Goal: Communication & Community: Connect with others

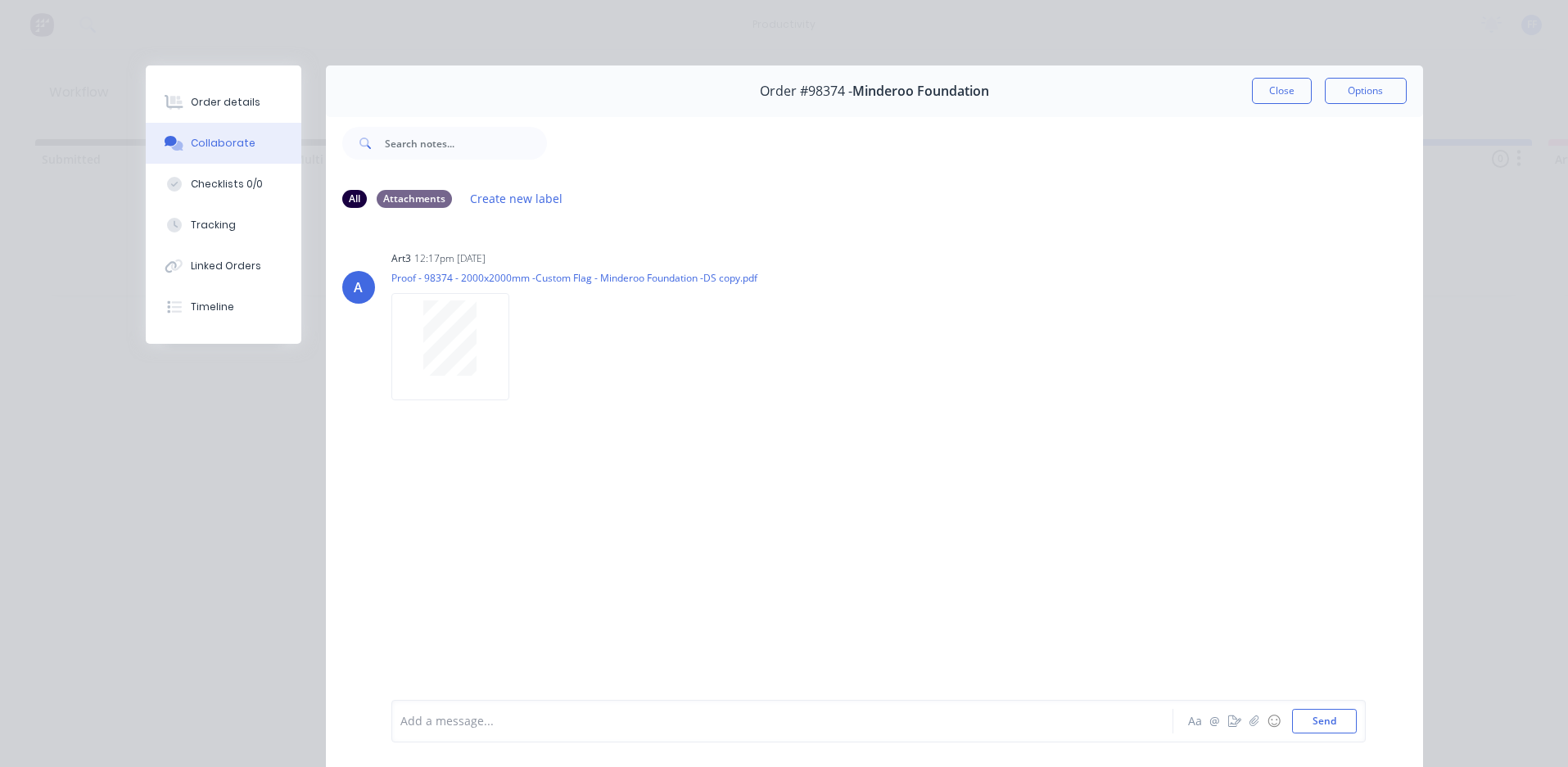
click at [1281, 89] on button "Close" at bounding box center [1282, 91] width 59 height 27
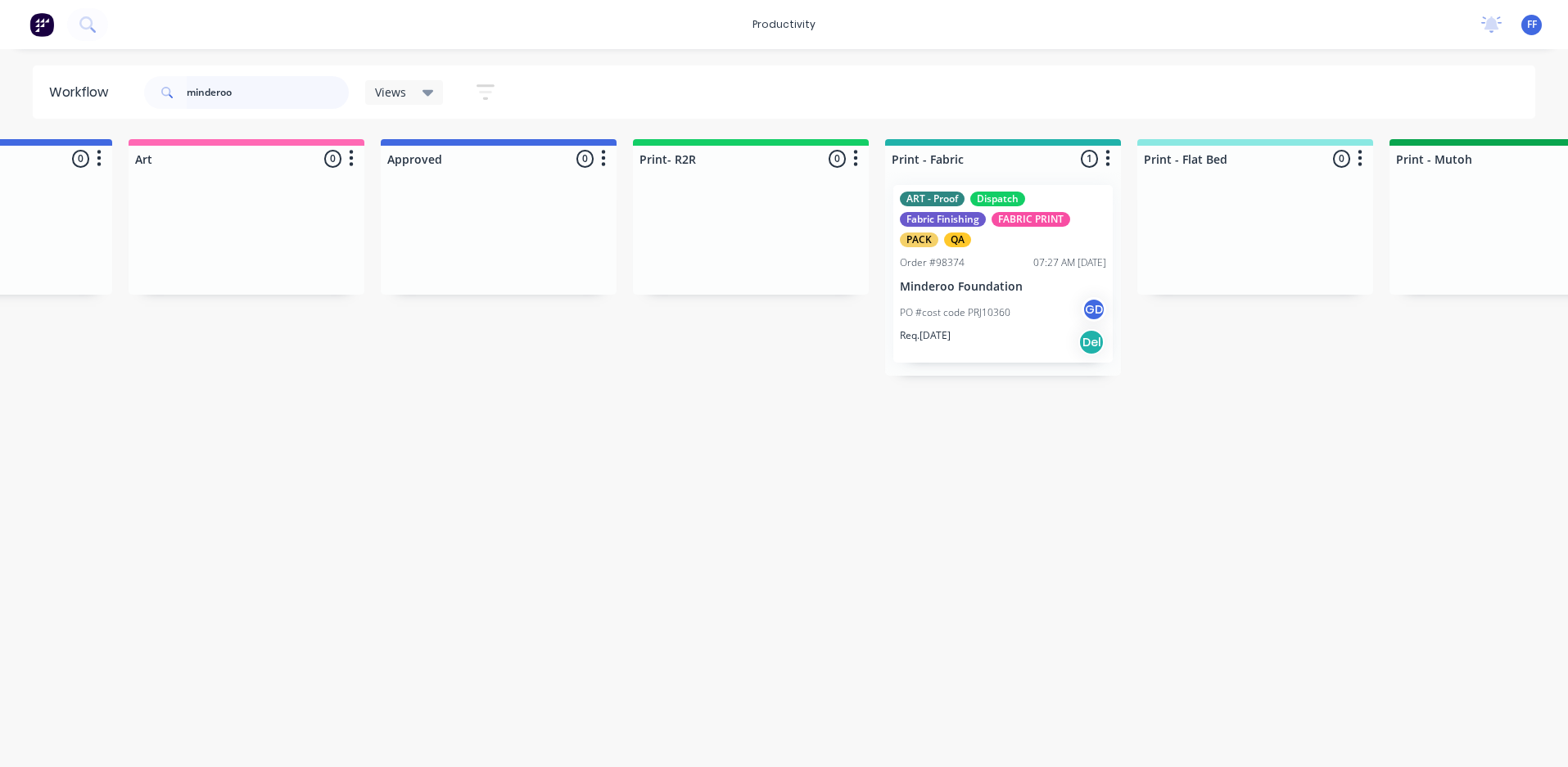
drag, startPoint x: 286, startPoint y: 90, endPoint x: 4, endPoint y: 33, distance: 287.7
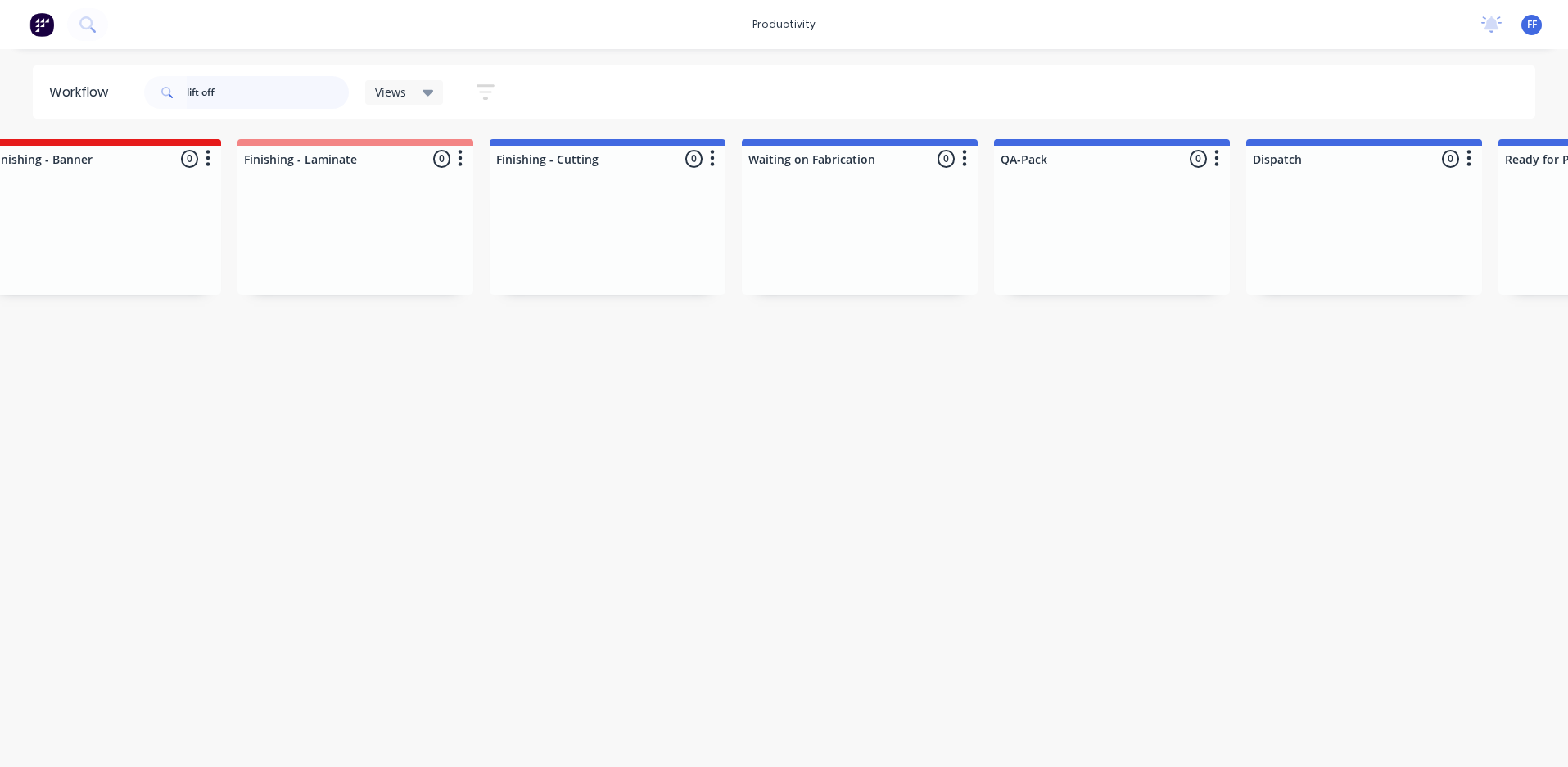
scroll to position [0, 3413]
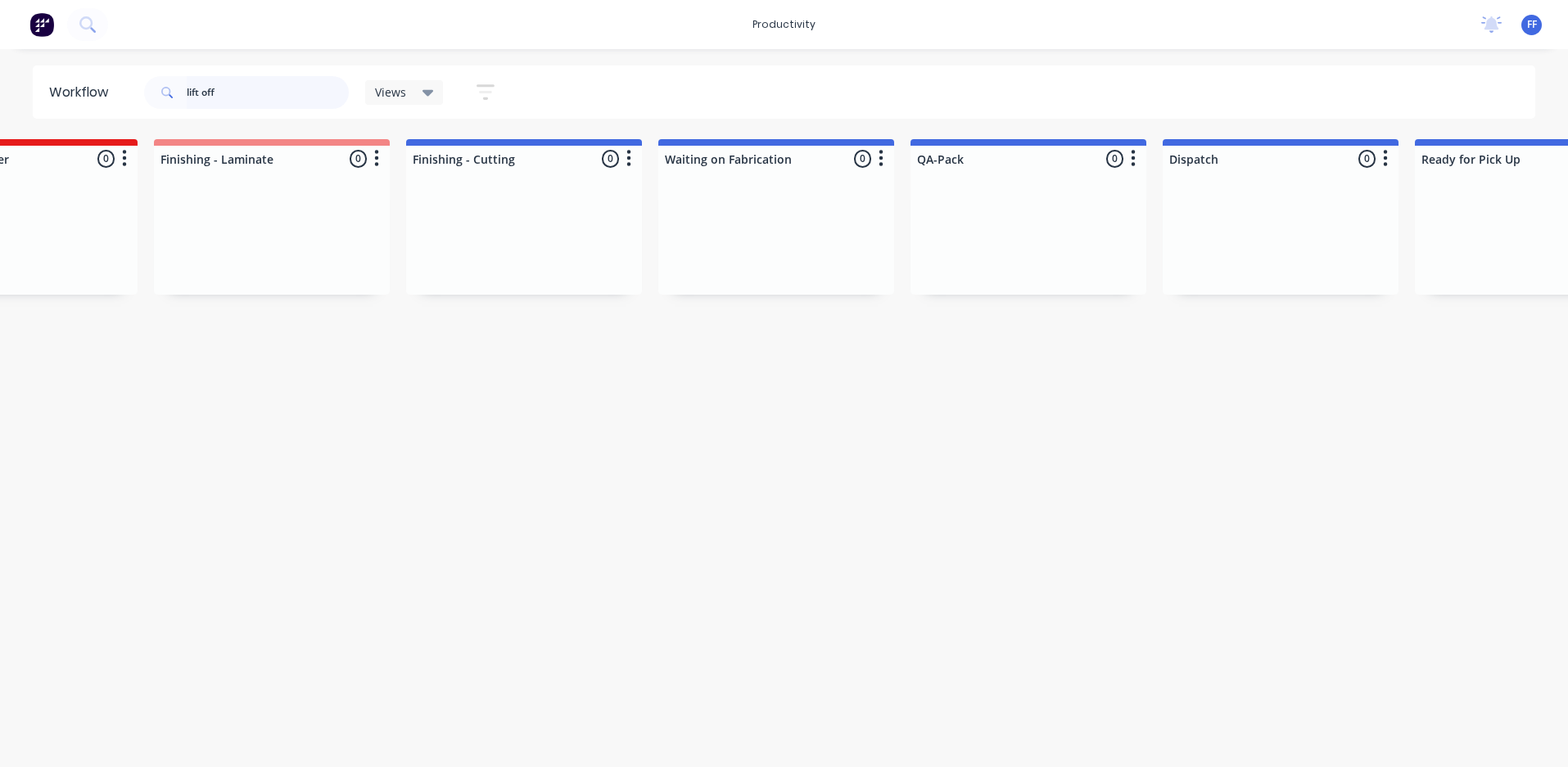
click at [203, 86] on input "lift off" at bounding box center [268, 92] width 162 height 33
type input "liftoff"
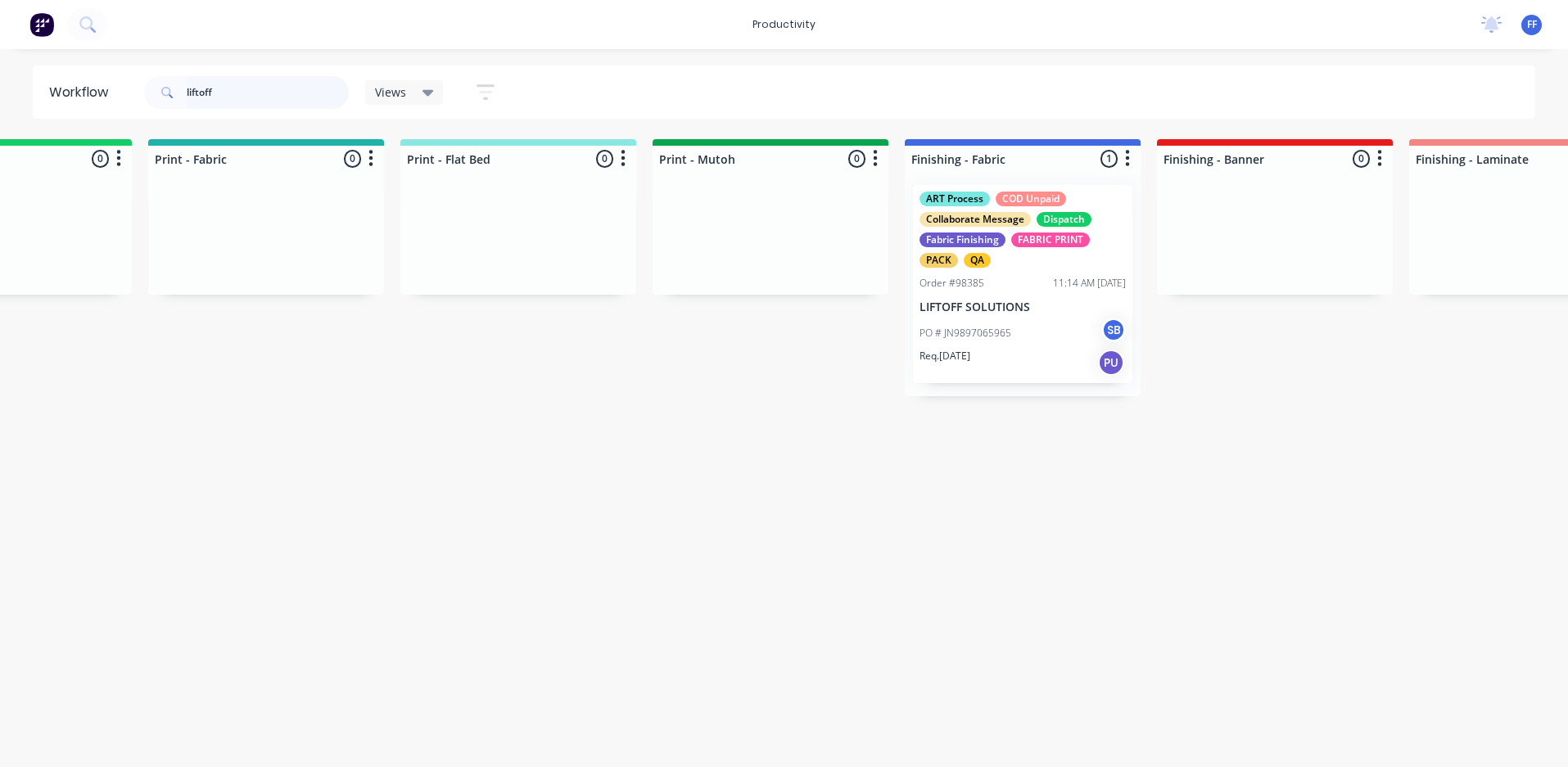
scroll to position [0, 2190]
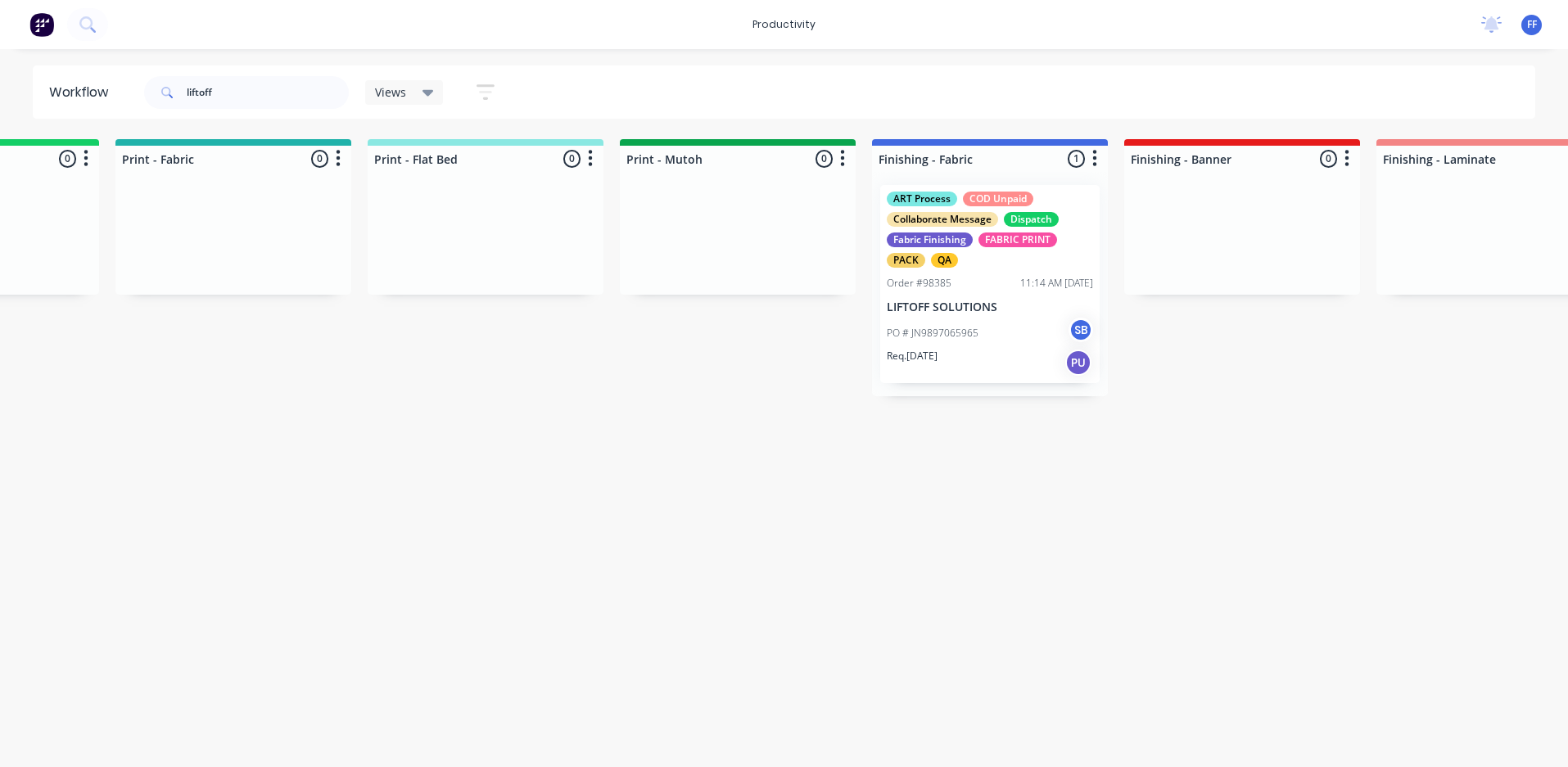
click at [997, 294] on div "ART Process COD Unpaid Collaborate Message Dispatch Fabric Finishing FABRIC PRI…" at bounding box center [990, 284] width 219 height 198
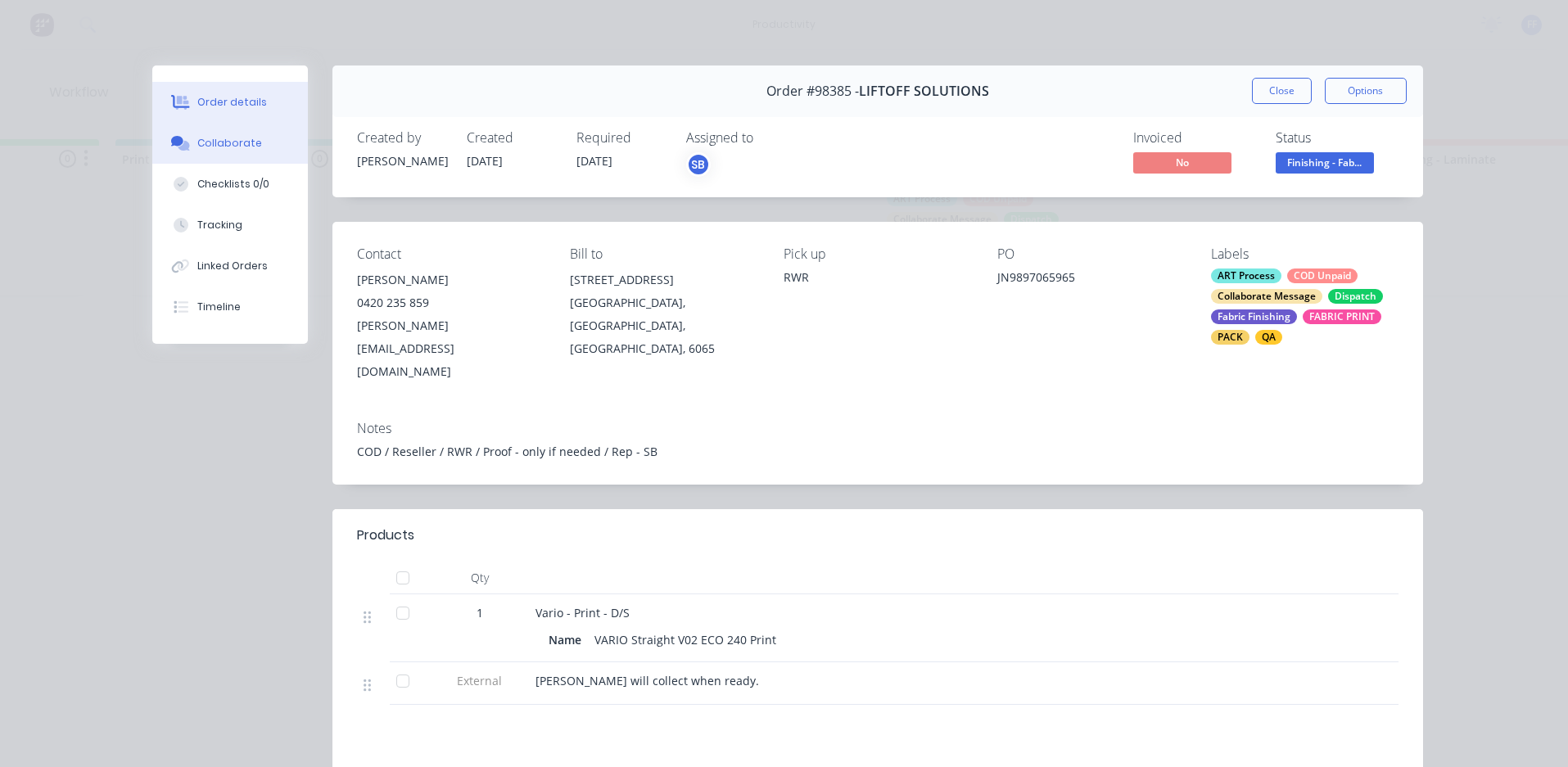
click at [248, 154] on button "Collaborate" at bounding box center [230, 144] width 155 height 41
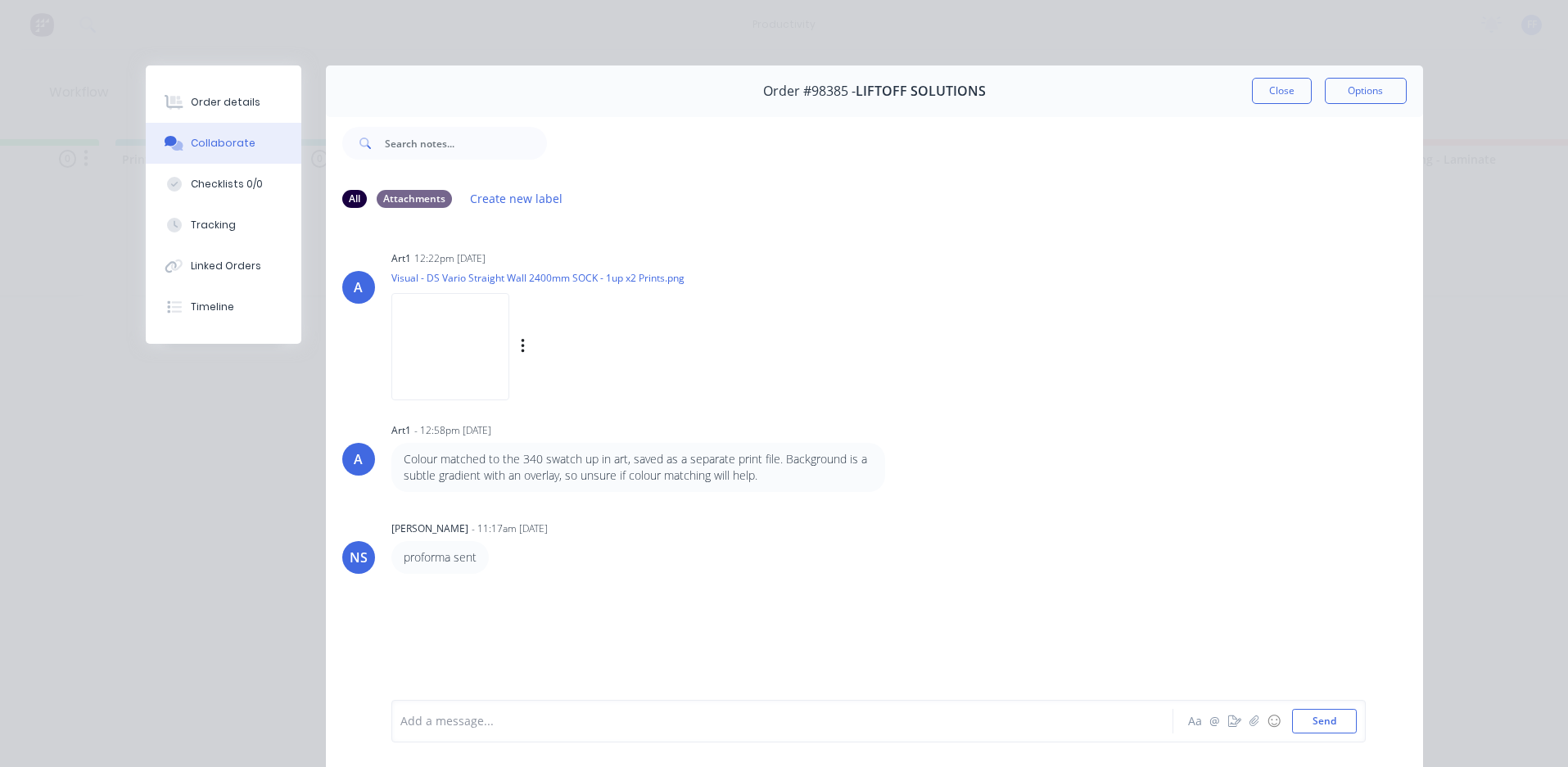
click at [443, 360] on img at bounding box center [450, 347] width 118 height 107
click at [600, 727] on div at bounding box center [759, 721] width 717 height 17
drag, startPoint x: 1301, startPoint y: 96, endPoint x: 1162, endPoint y: 154, distance: 150.6
click at [1304, 105] on div "Order #98385 - LIFTOFF SOLUTIONS Close Options" at bounding box center [874, 91] width 1097 height 51
click at [1289, 98] on button "Close" at bounding box center [1282, 91] width 59 height 27
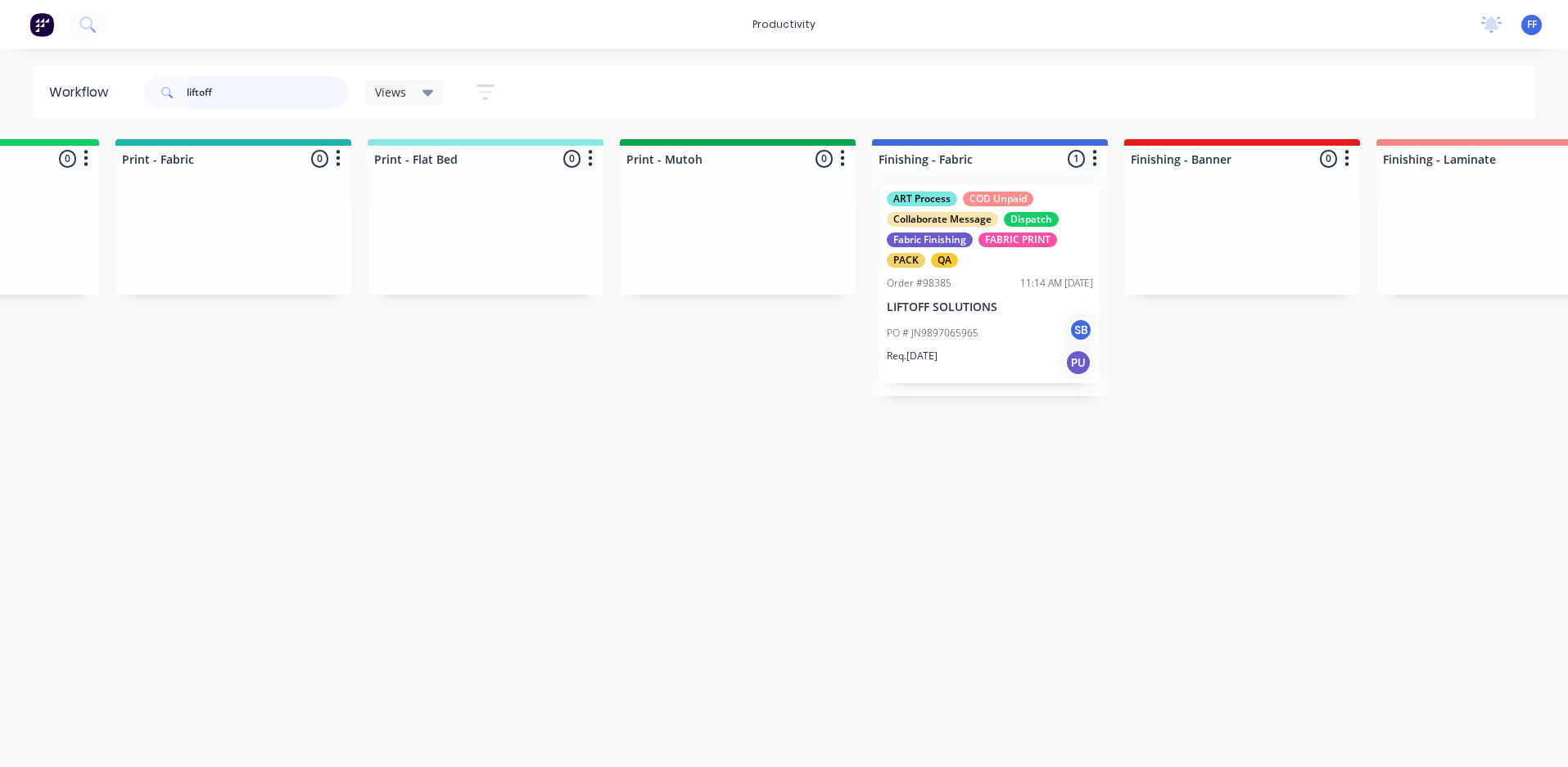
drag, startPoint x: 229, startPoint y: 97, endPoint x: 5, endPoint y: 59, distance: 227.2
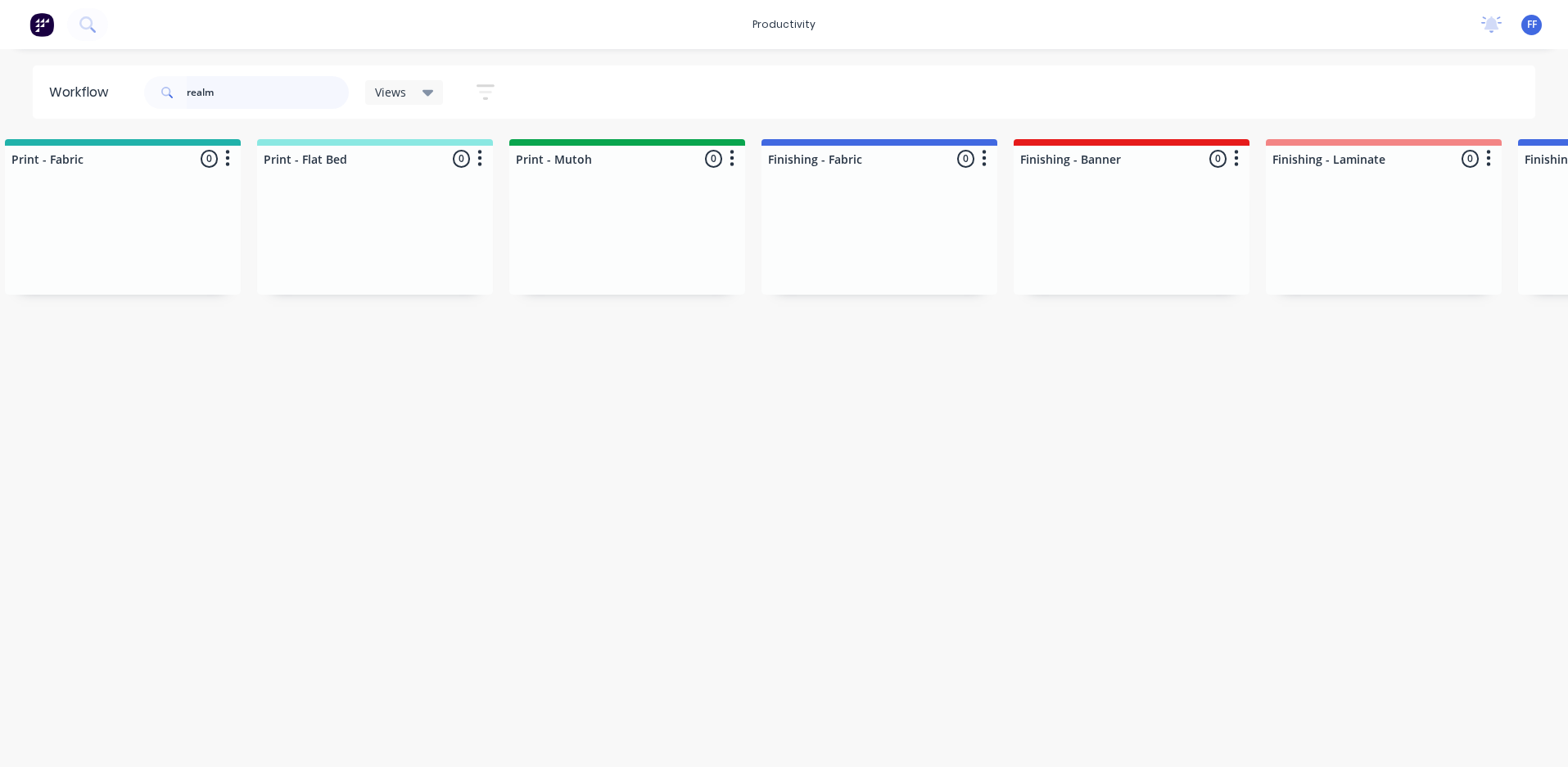
scroll to position [0, 2317]
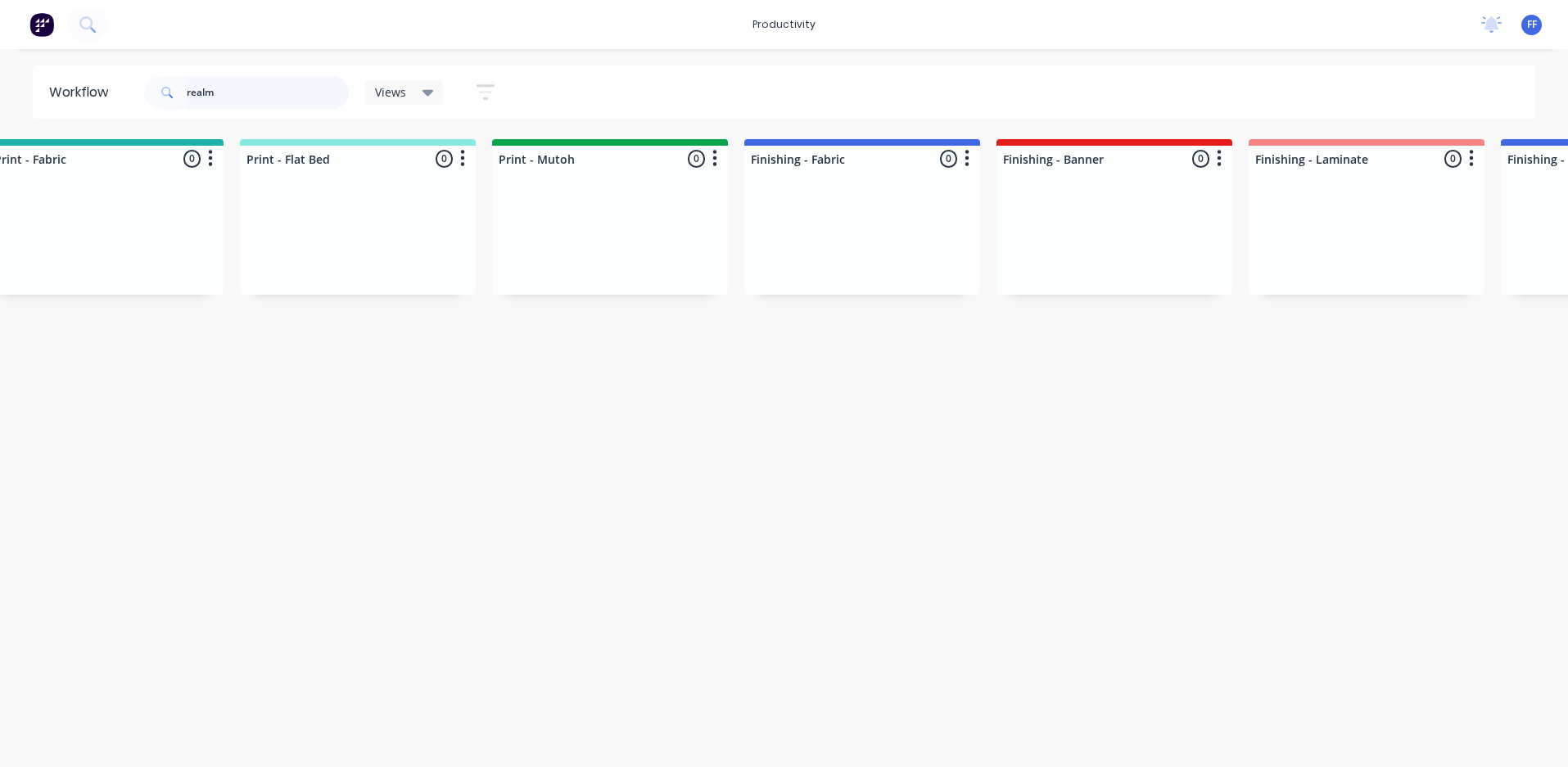
drag, startPoint x: 241, startPoint y: 92, endPoint x: 4, endPoint y: 75, distance: 237.6
click at [4, 76] on div "Workflow realm Views Save new view None (Default) edit ART DEPT edit Banner Fin…" at bounding box center [784, 92] width 1568 height 53
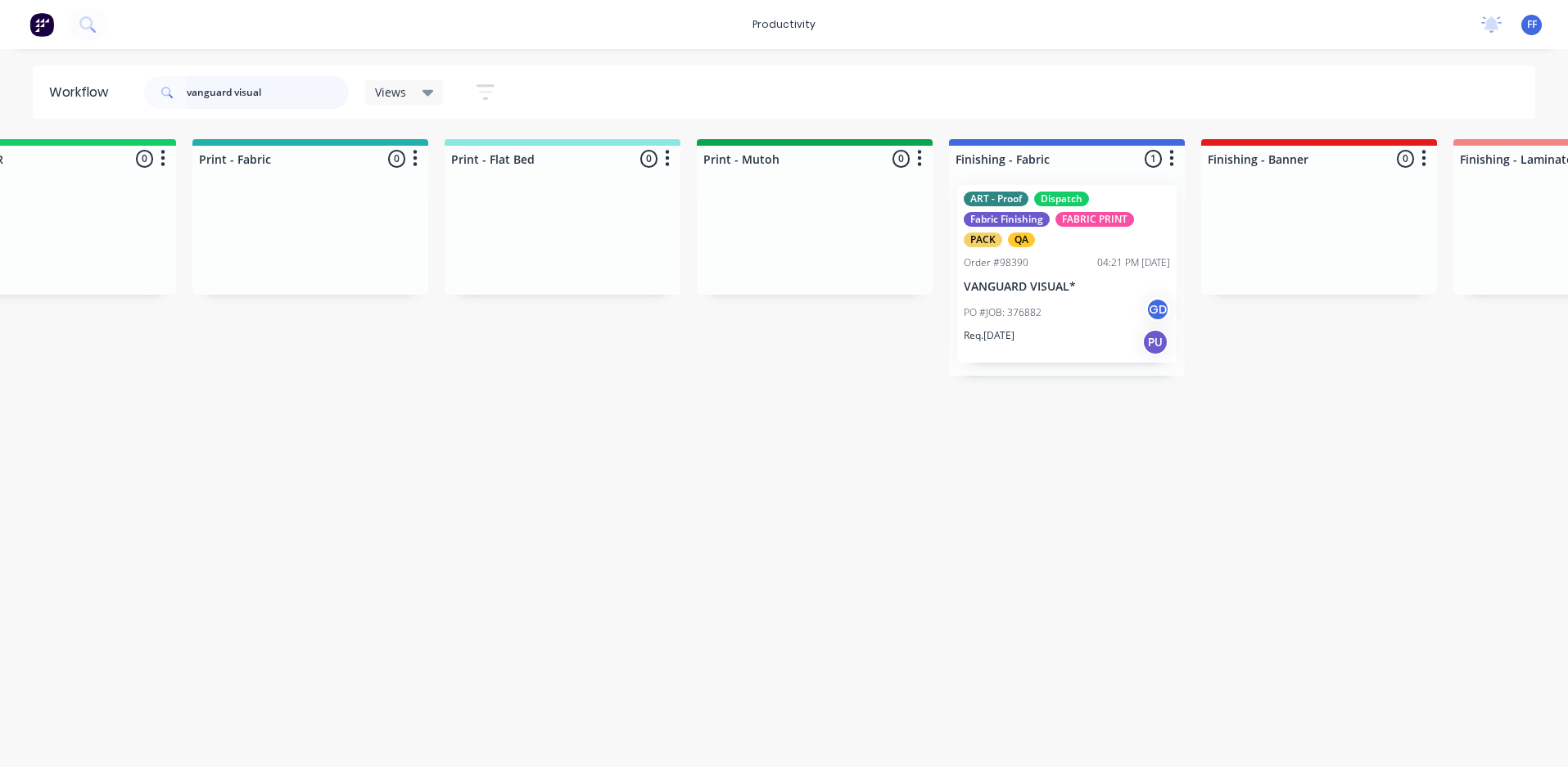
scroll to position [0, 2127]
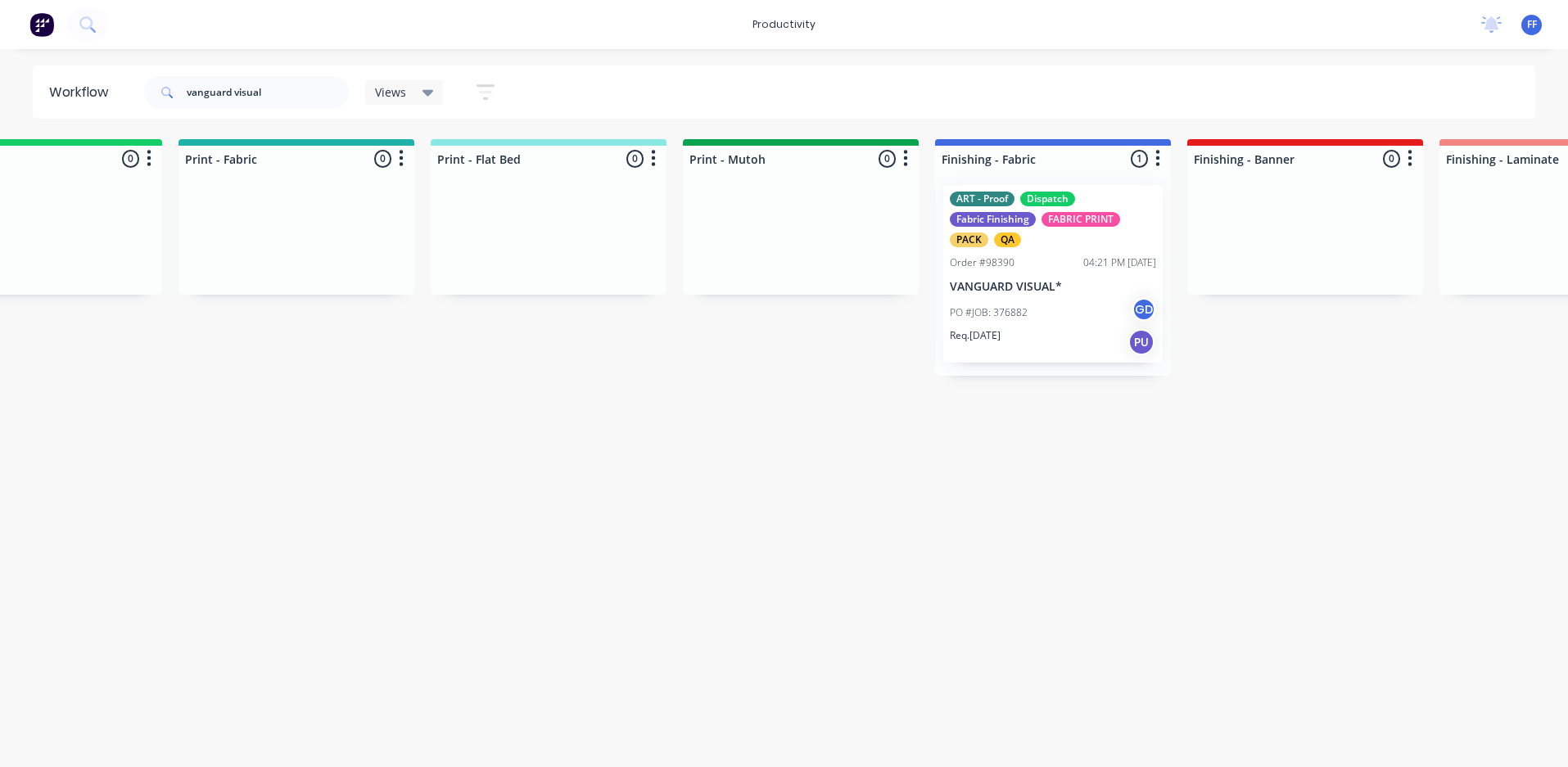
click at [1056, 254] on div "ART - Proof Dispatch Fabric Finishing FABRIC PRINT PACK QA Order #98390 04:21 P…" at bounding box center [1053, 274] width 219 height 177
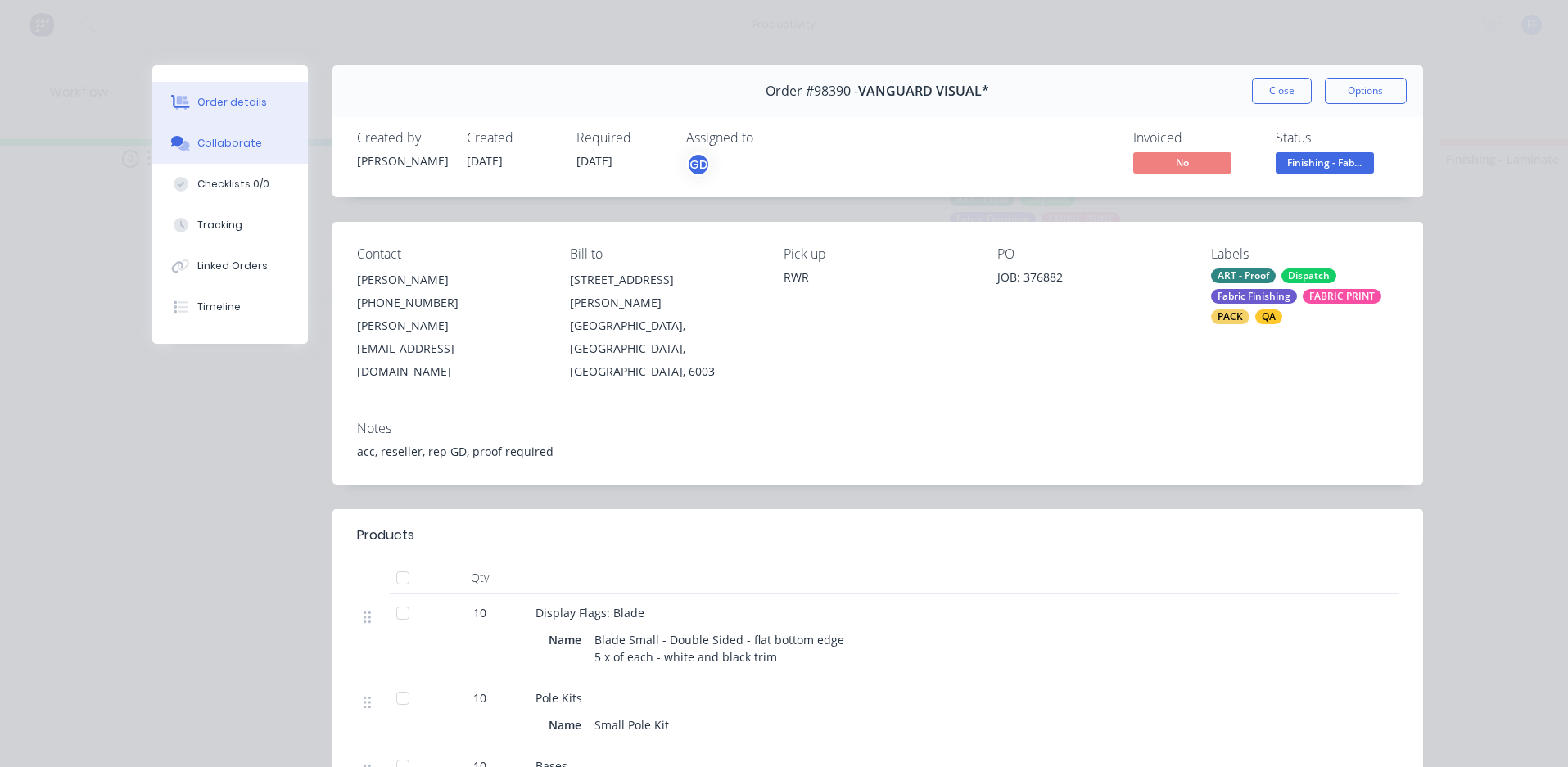
click at [230, 149] on div "Collaborate" at bounding box center [230, 143] width 65 height 15
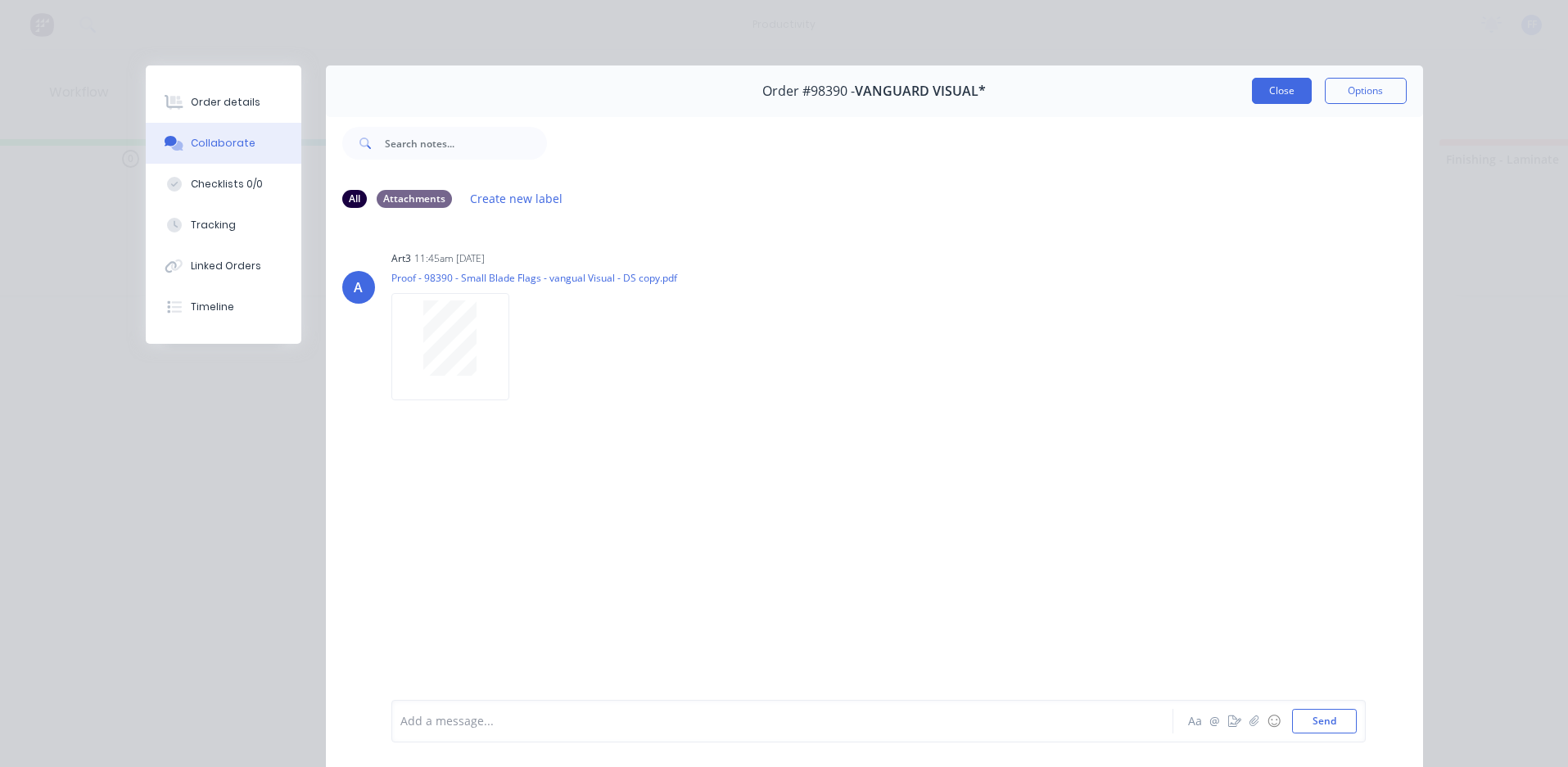
click at [1297, 92] on button "Close" at bounding box center [1282, 91] width 59 height 27
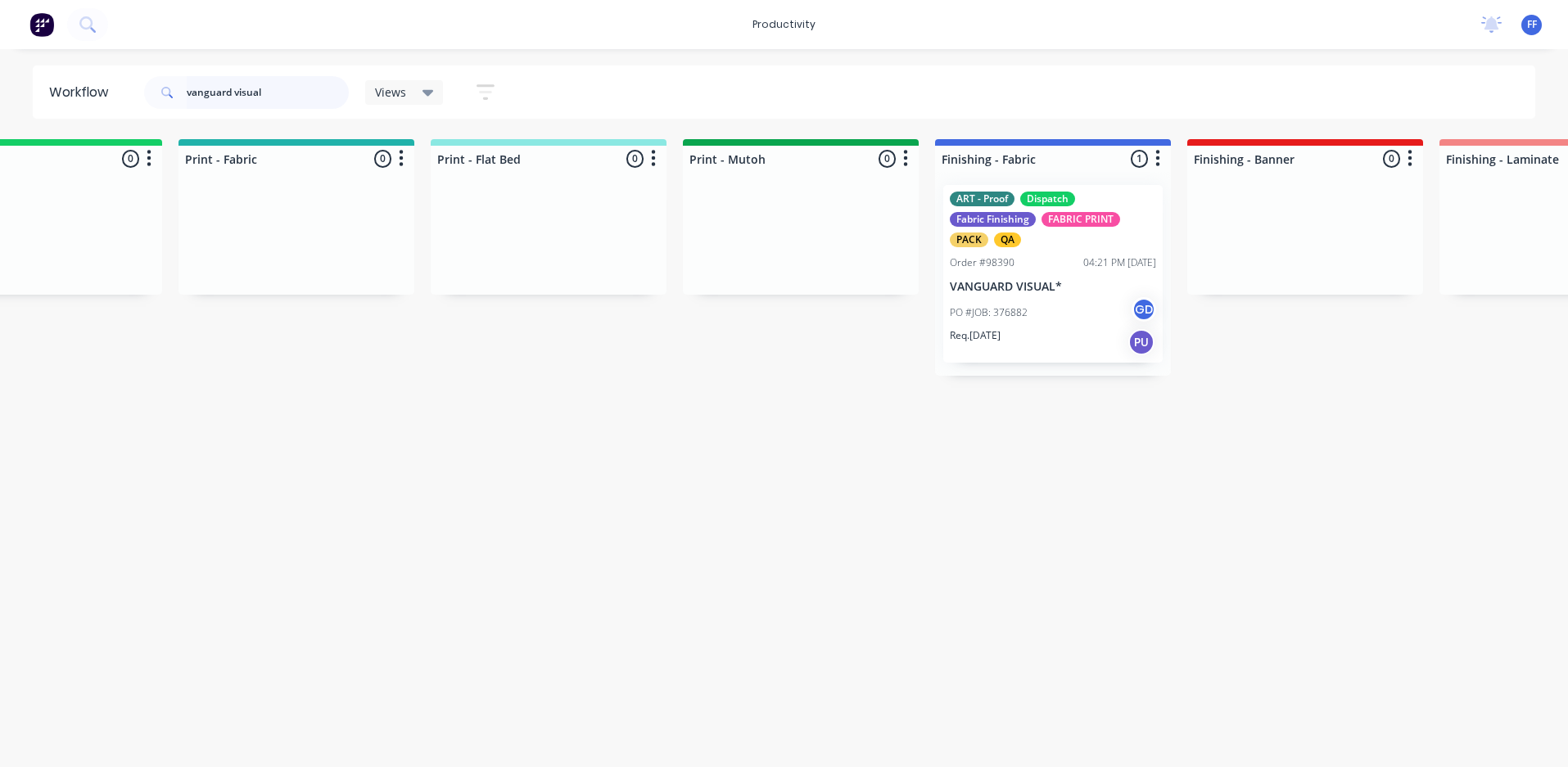
drag, startPoint x: 147, startPoint y: 94, endPoint x: 4, endPoint y: 112, distance: 144.1
click at [4, 96] on div "Workflow vanguard visual Views Save new view None (Default) edit ART DEPT edit …" at bounding box center [784, 92] width 1568 height 53
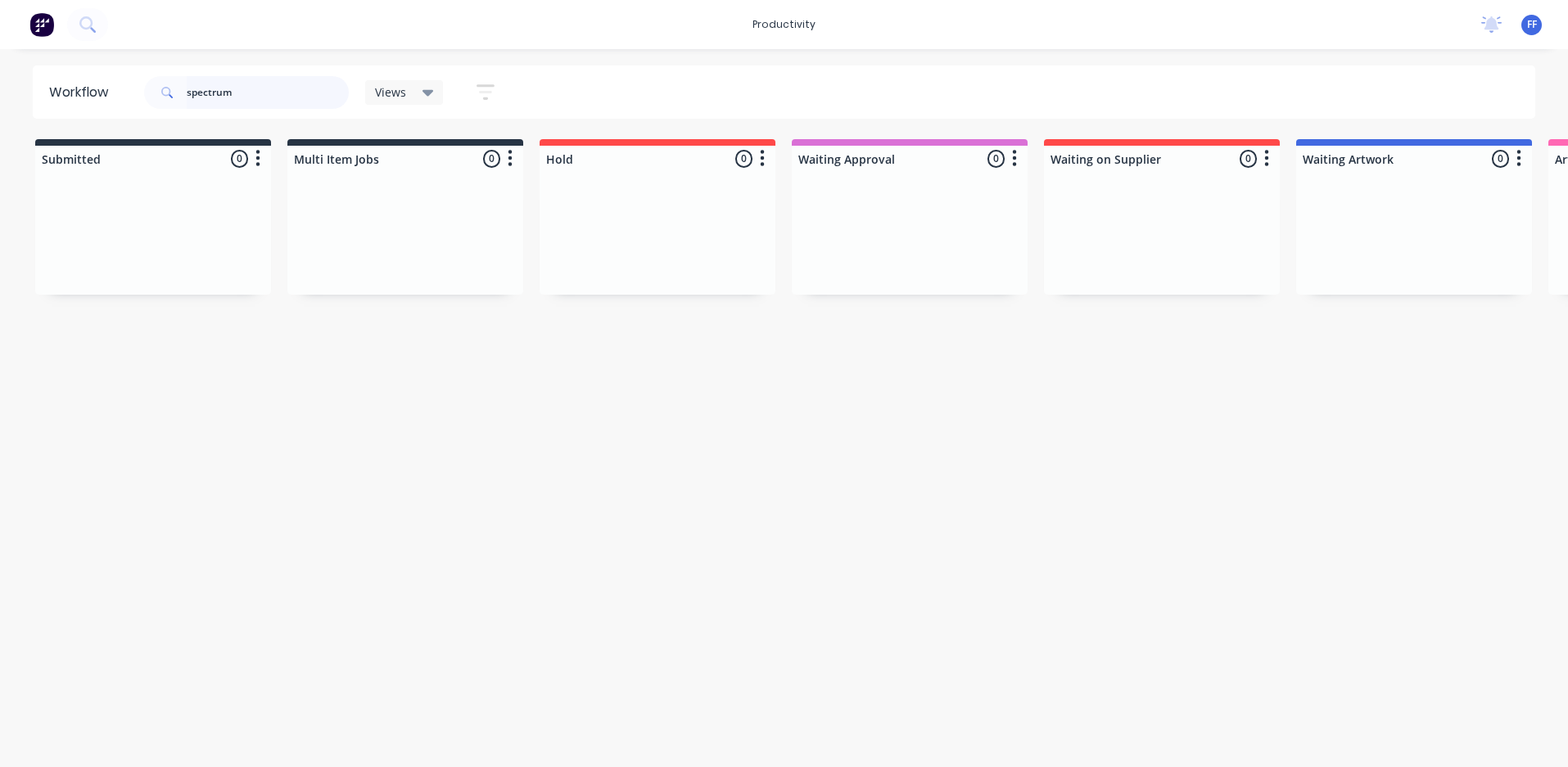
type input "spectrum"
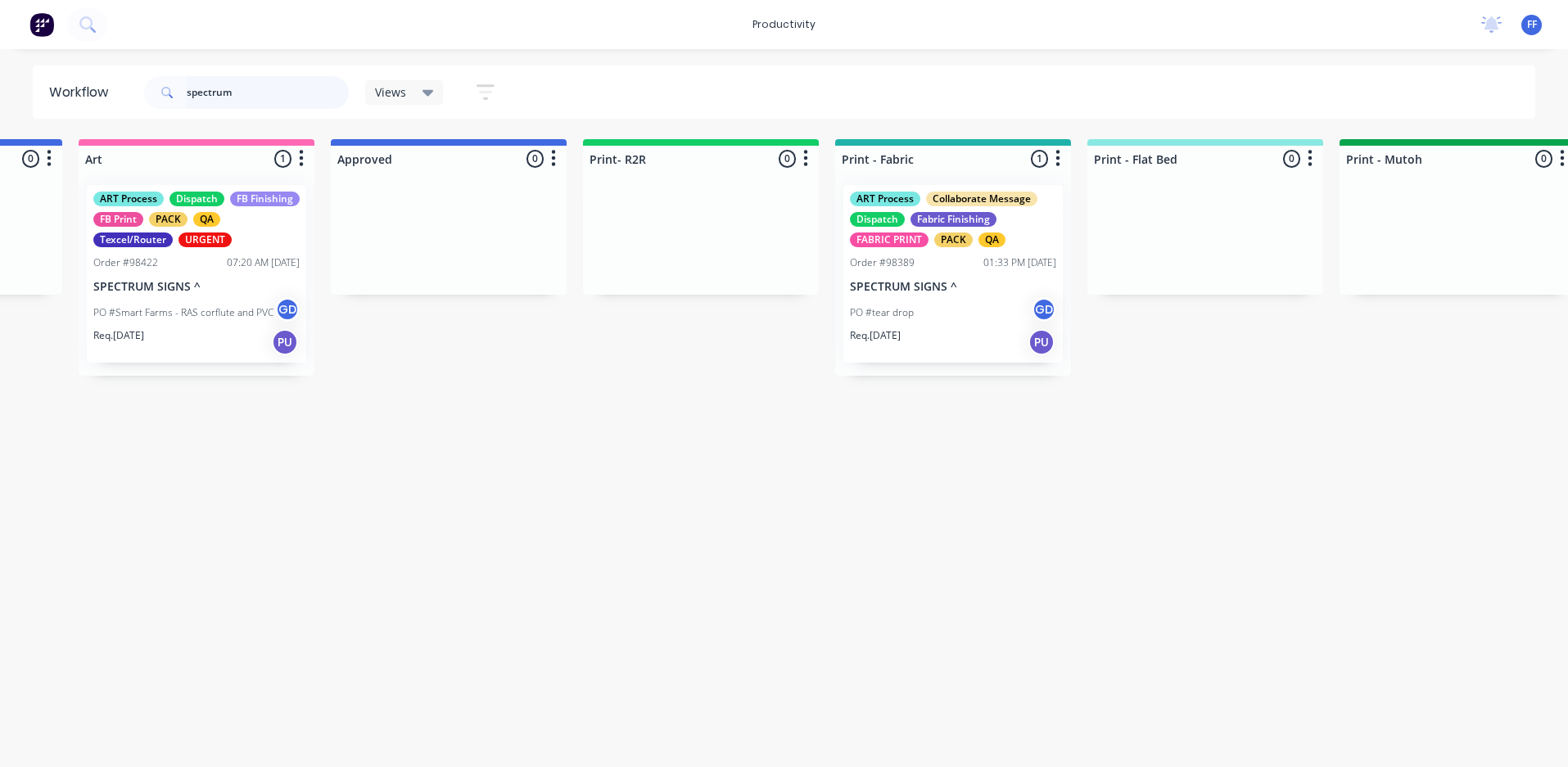
scroll to position [0, 1480]
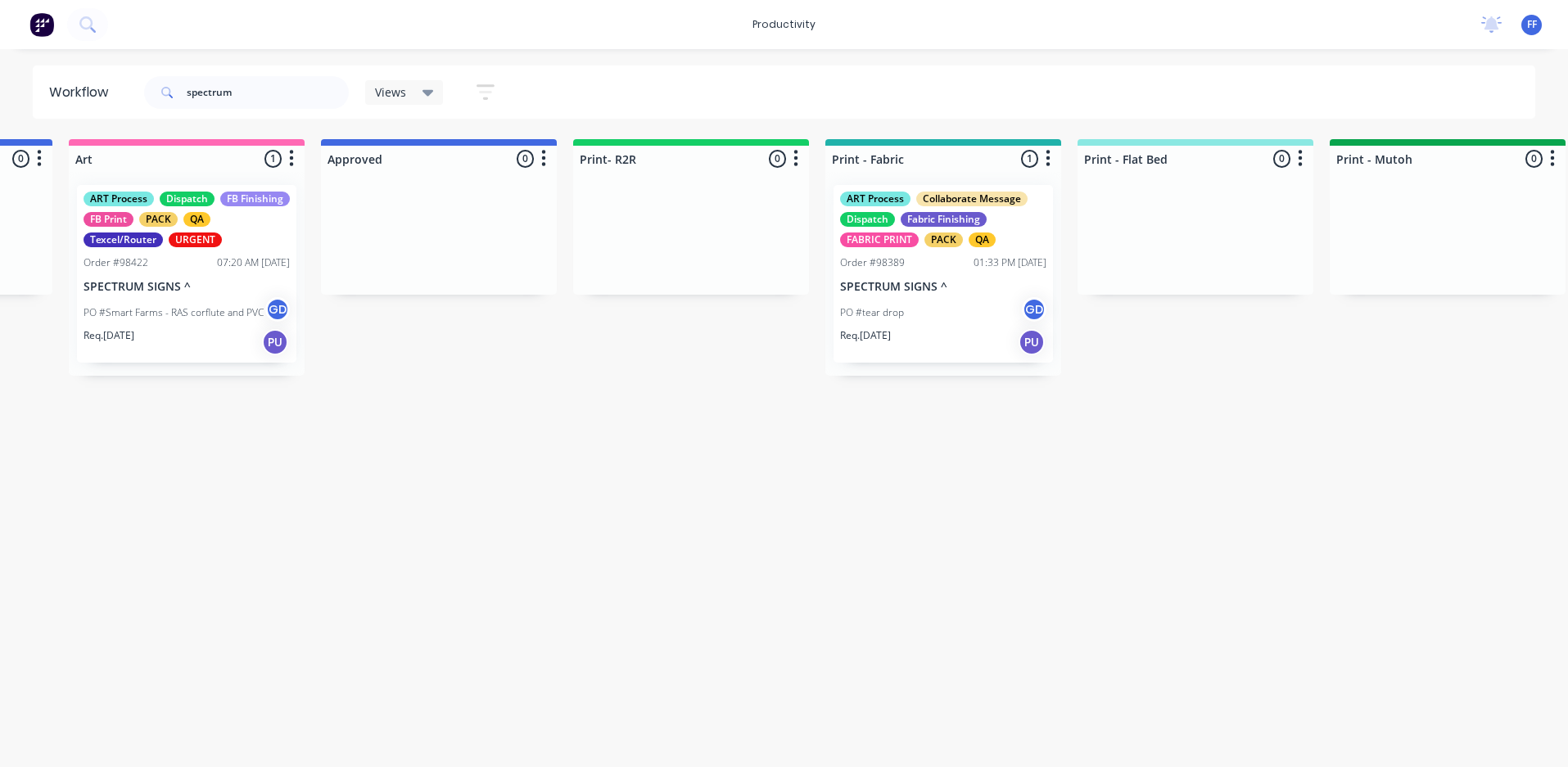
click at [872, 284] on p "SPECTRUM SIGNS ^" at bounding box center [943, 287] width 207 height 14
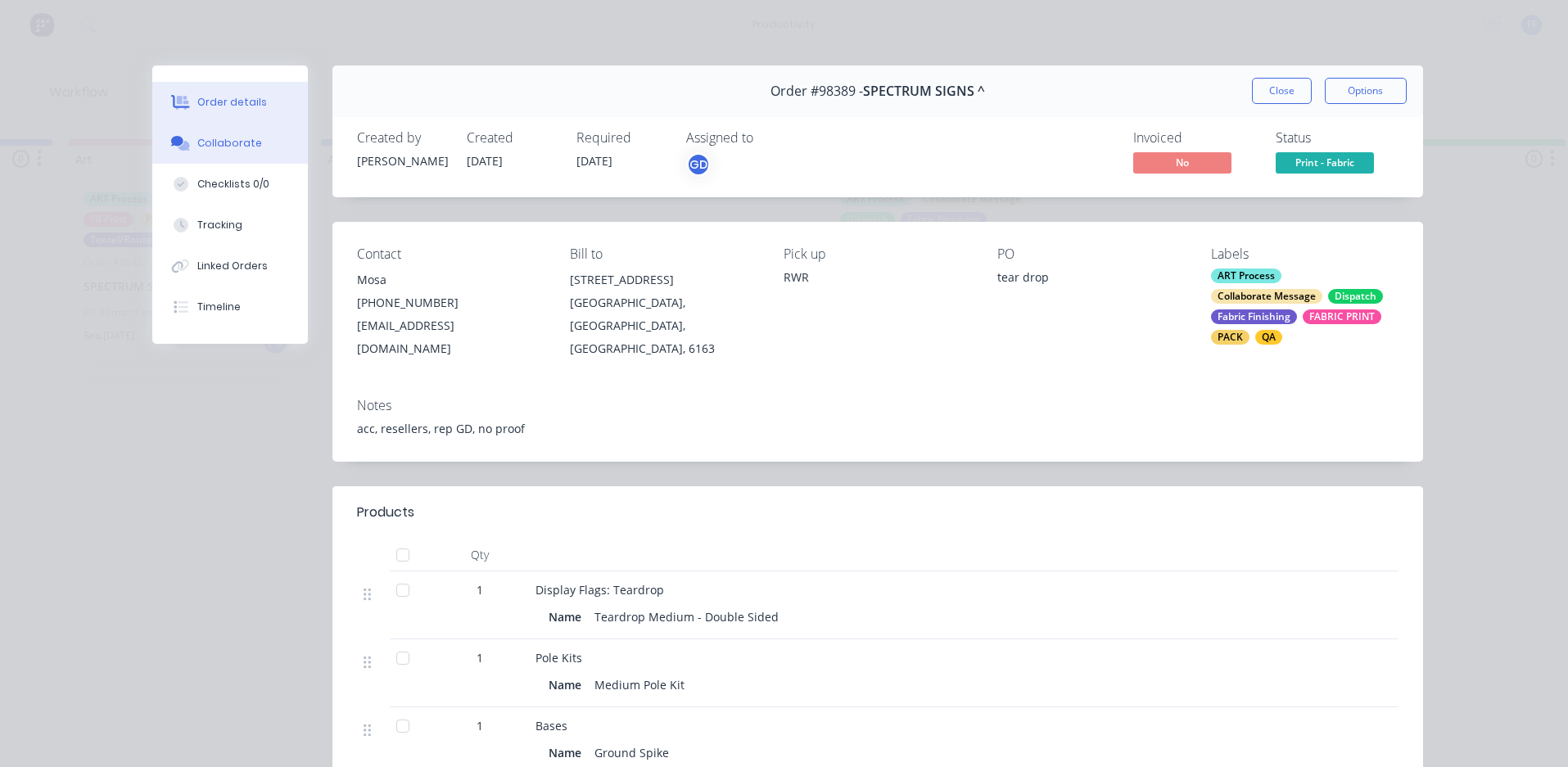
click at [270, 130] on button "Collaborate" at bounding box center [230, 144] width 155 height 41
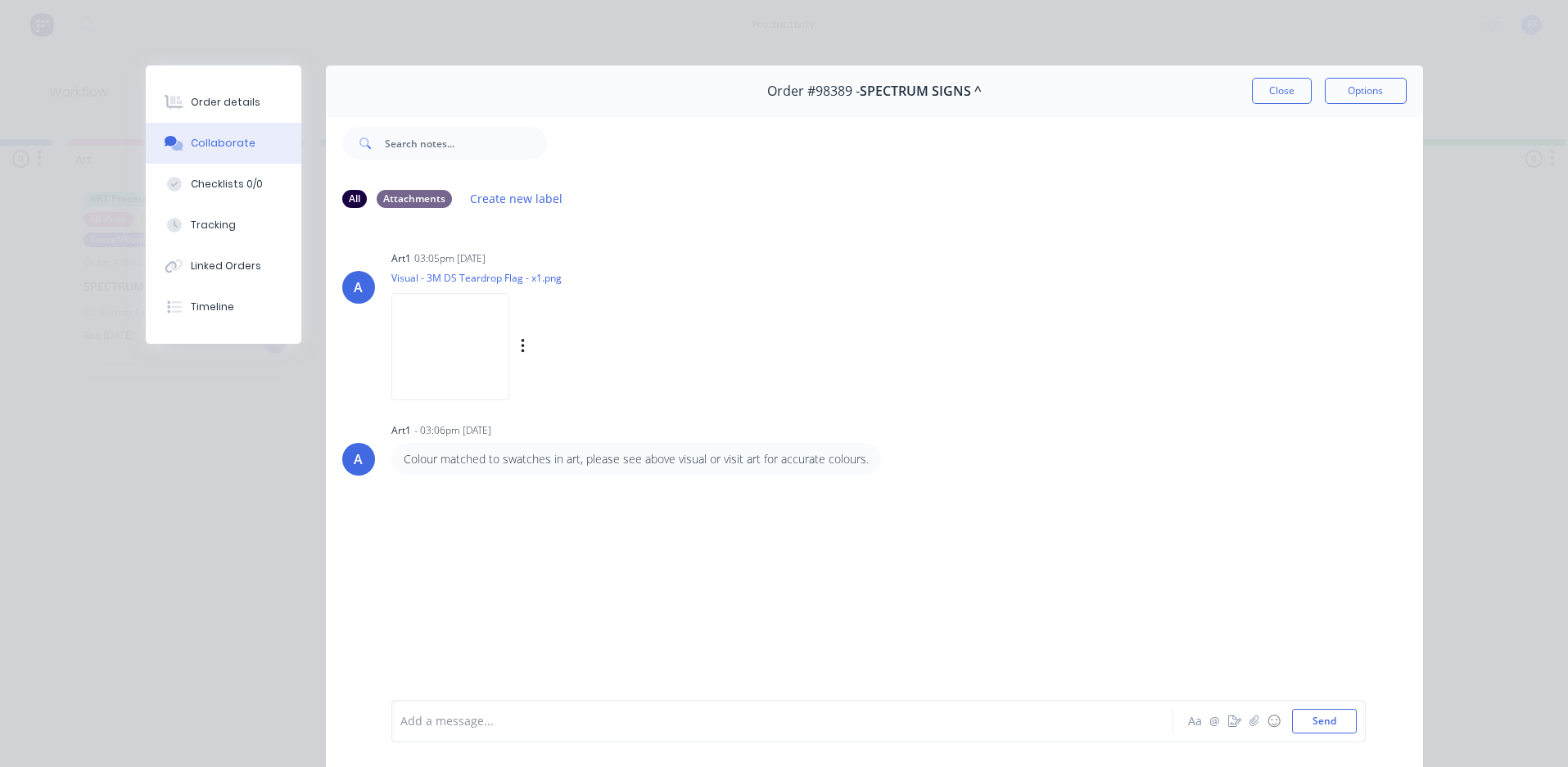
click at [466, 364] on img at bounding box center [450, 347] width 118 height 107
